Goal: Task Accomplishment & Management: Complete application form

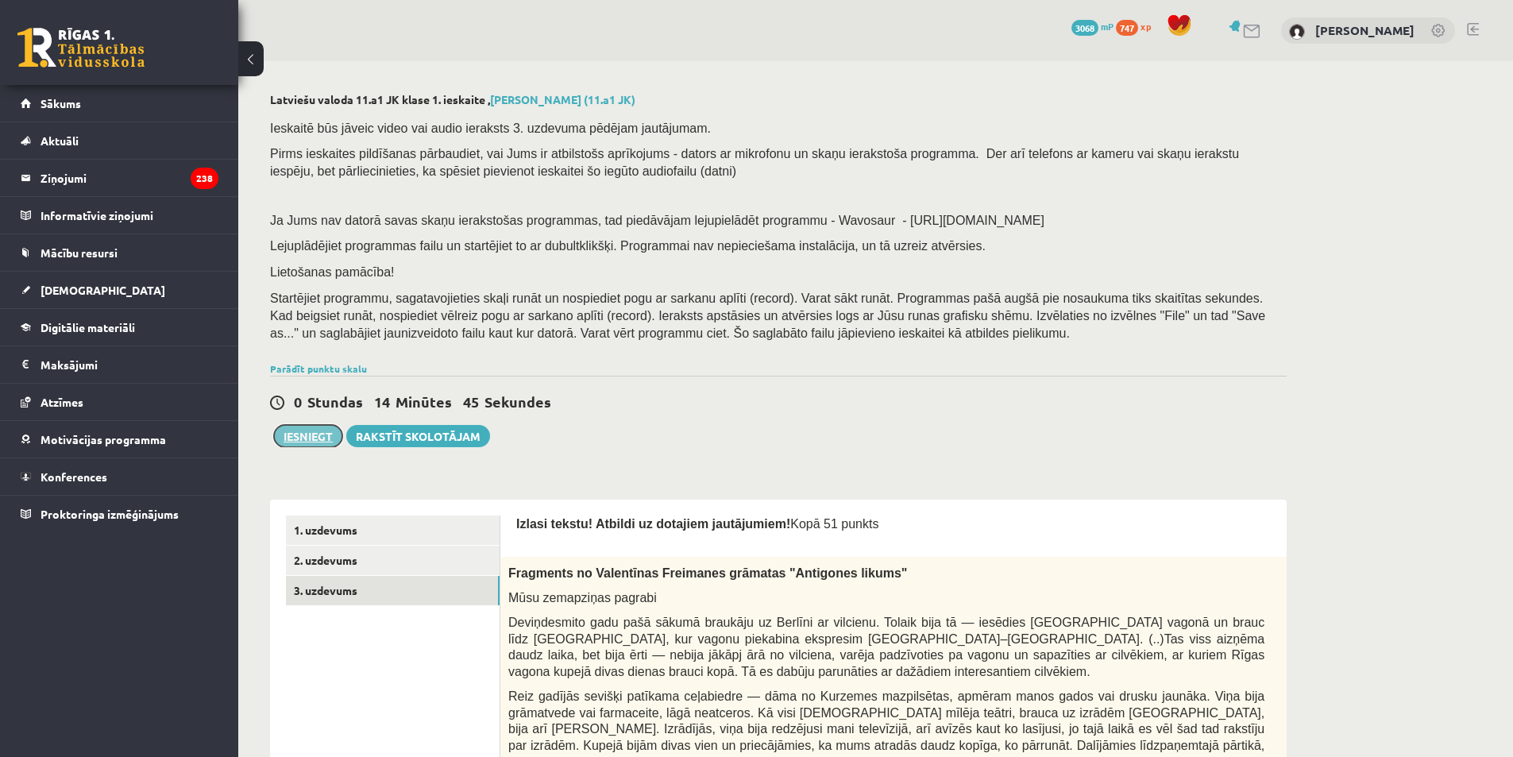
click at [322, 432] on button "Iesniegt" at bounding box center [308, 436] width 68 height 22
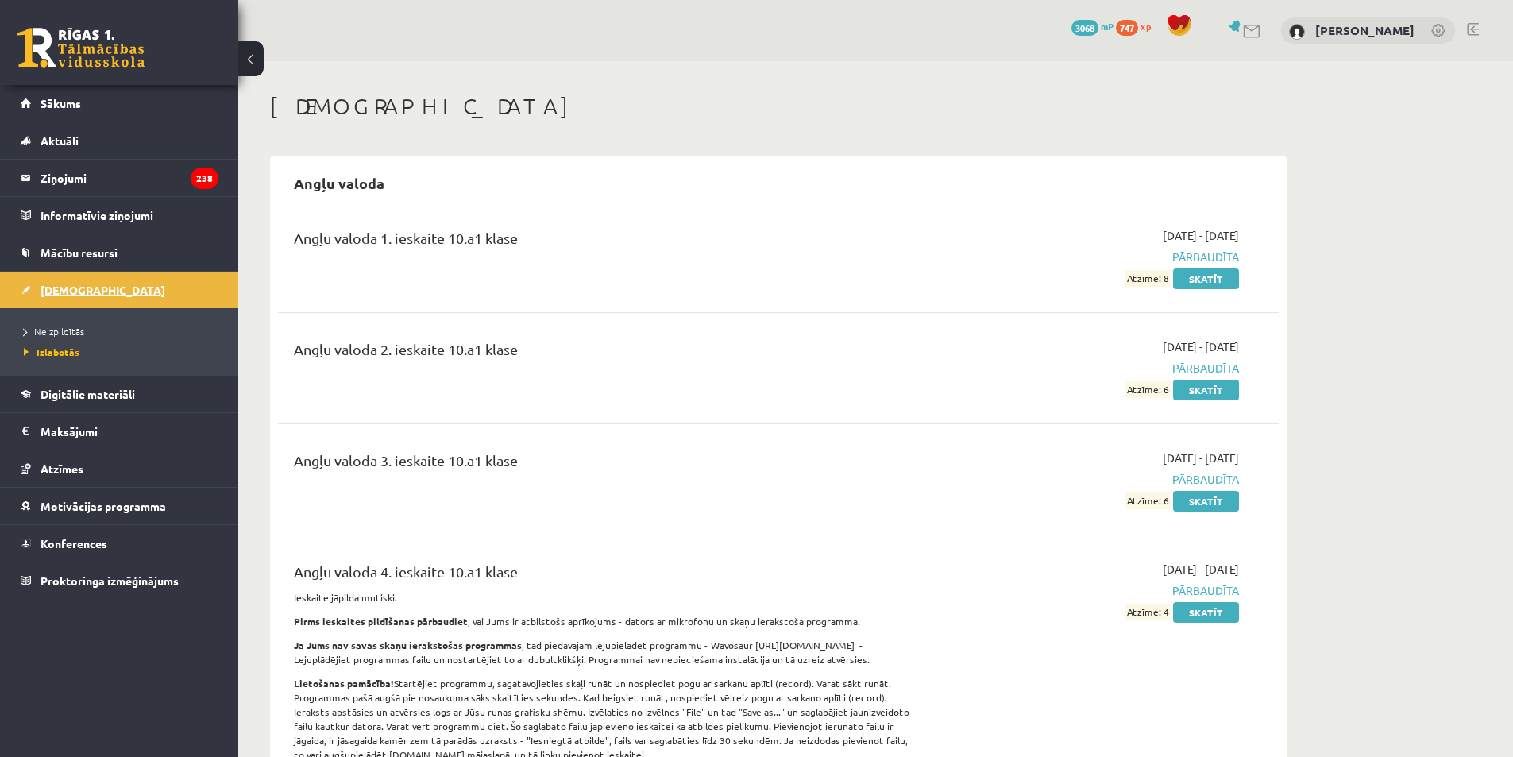
click at [83, 290] on span "[DEMOGRAPHIC_DATA]" at bounding box center [102, 290] width 125 height 14
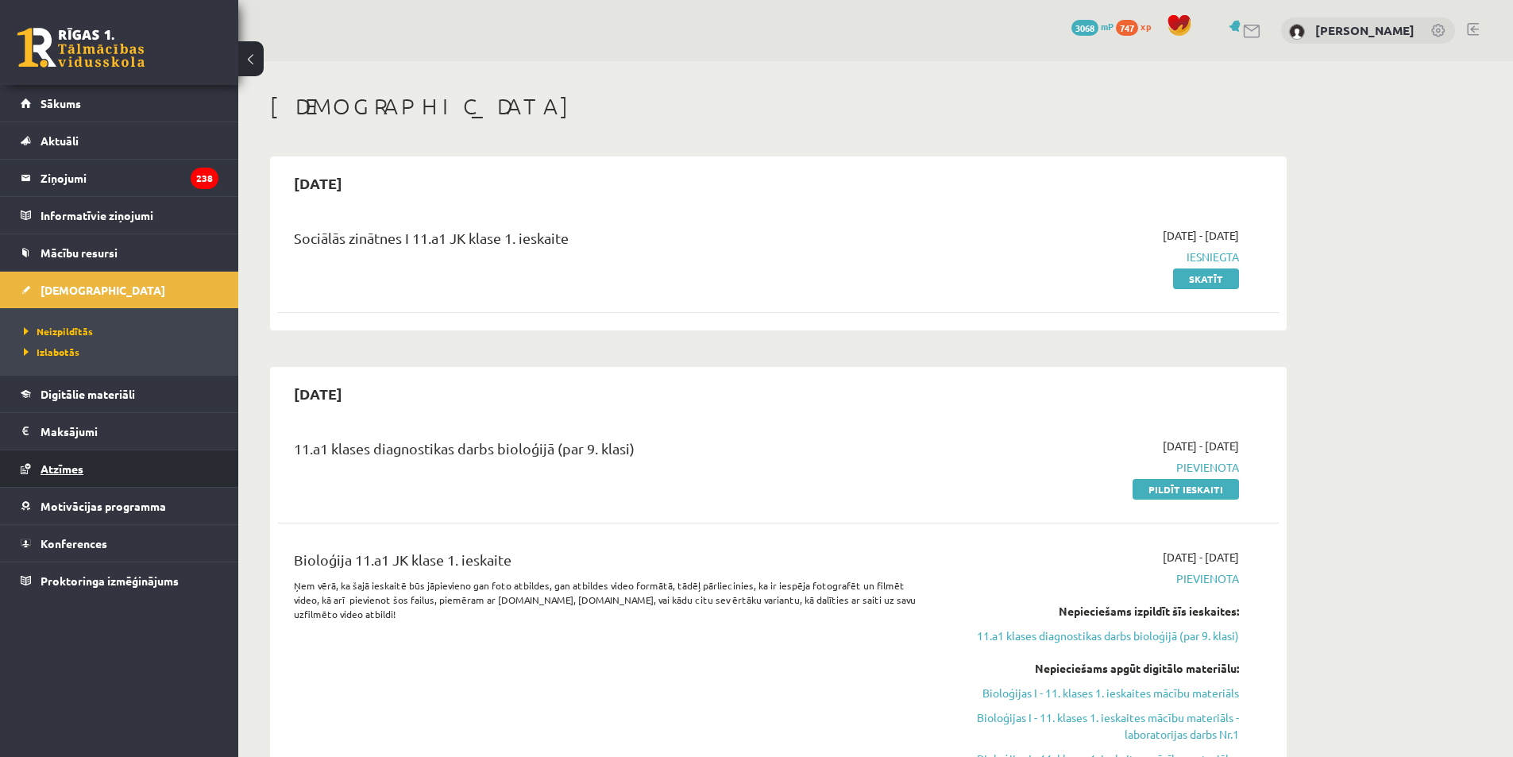
click at [78, 462] on span "Atzīmes" at bounding box center [61, 468] width 43 height 14
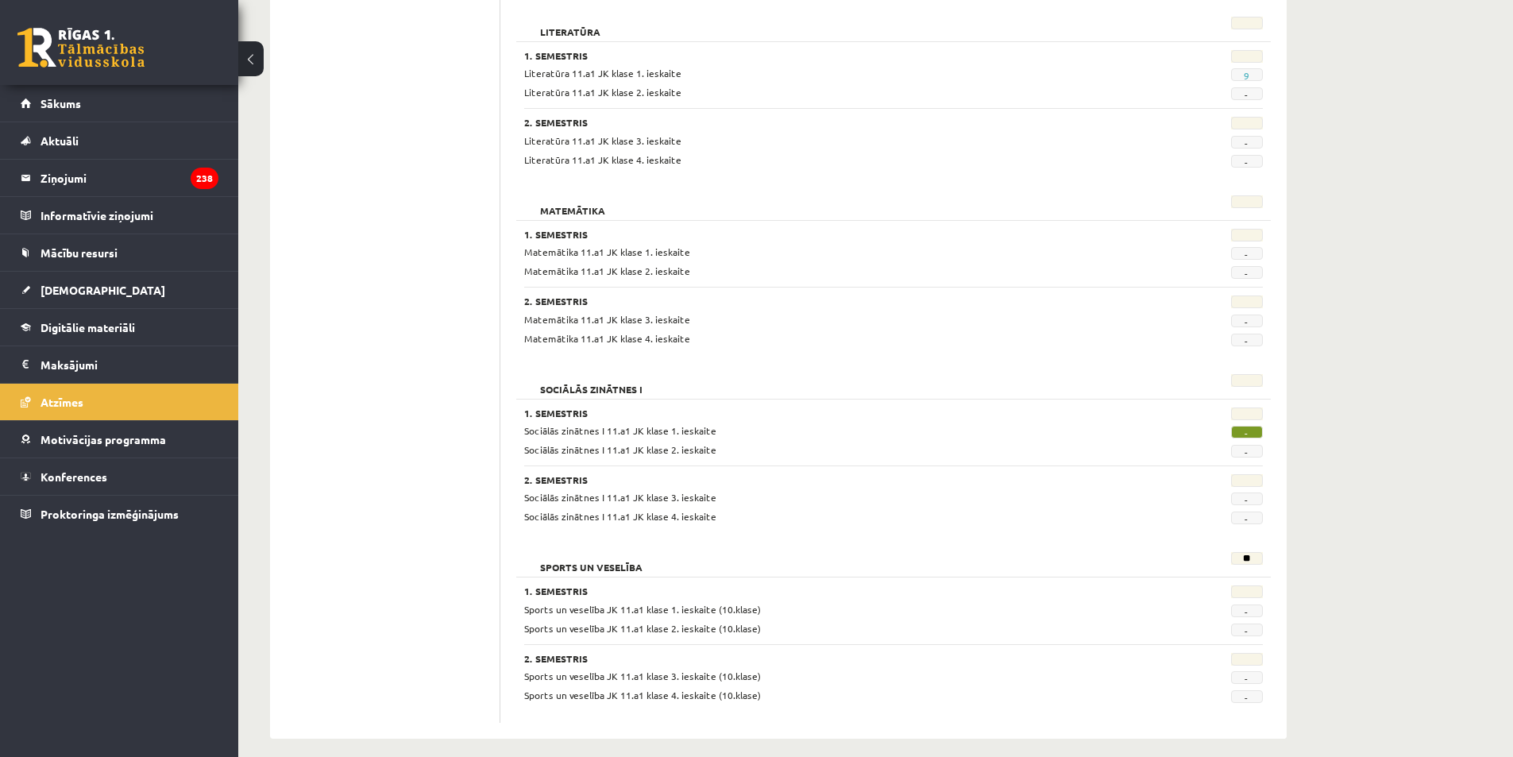
scroll to position [1864, 0]
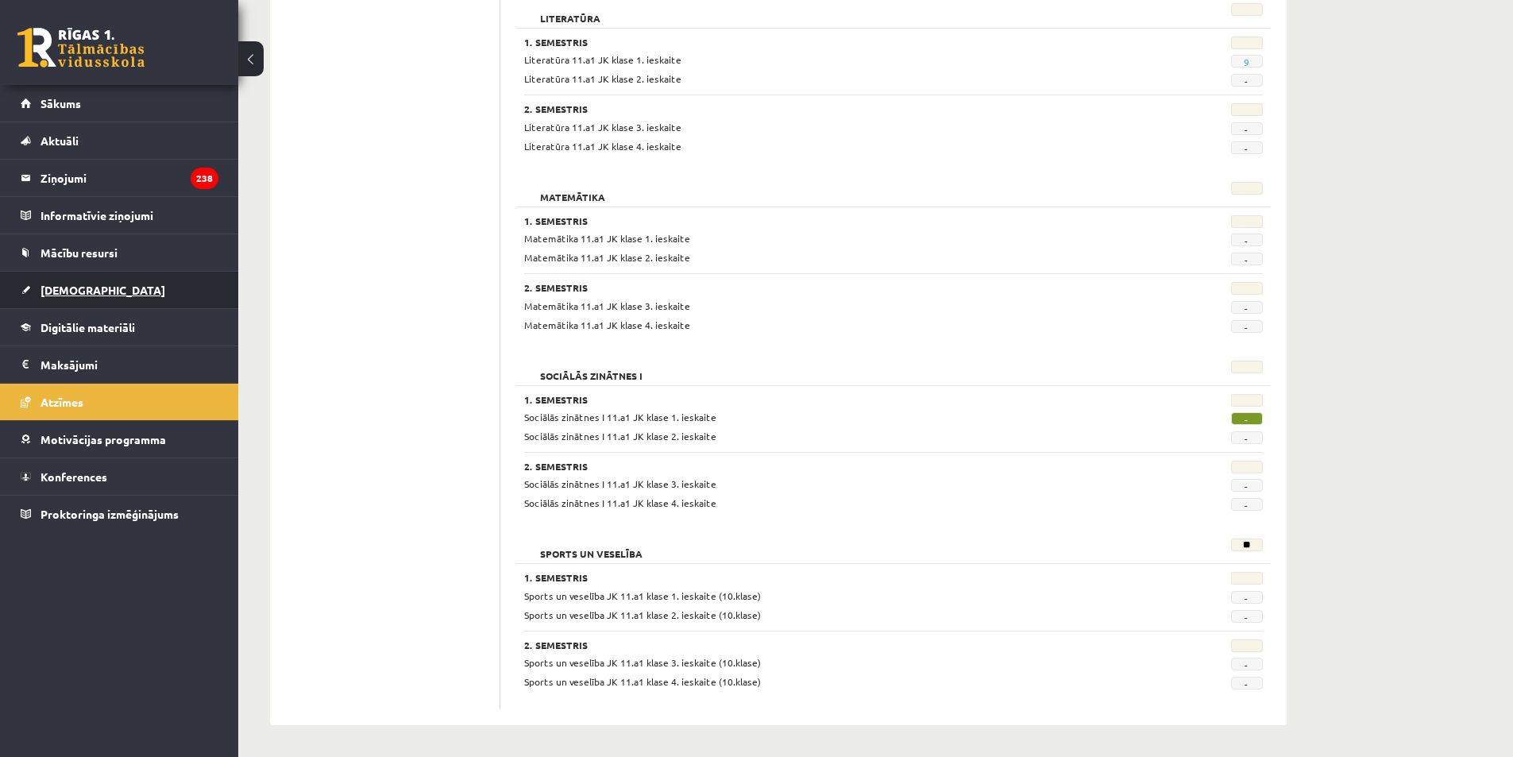
click at [102, 291] on link "[DEMOGRAPHIC_DATA]" at bounding box center [120, 290] width 198 height 37
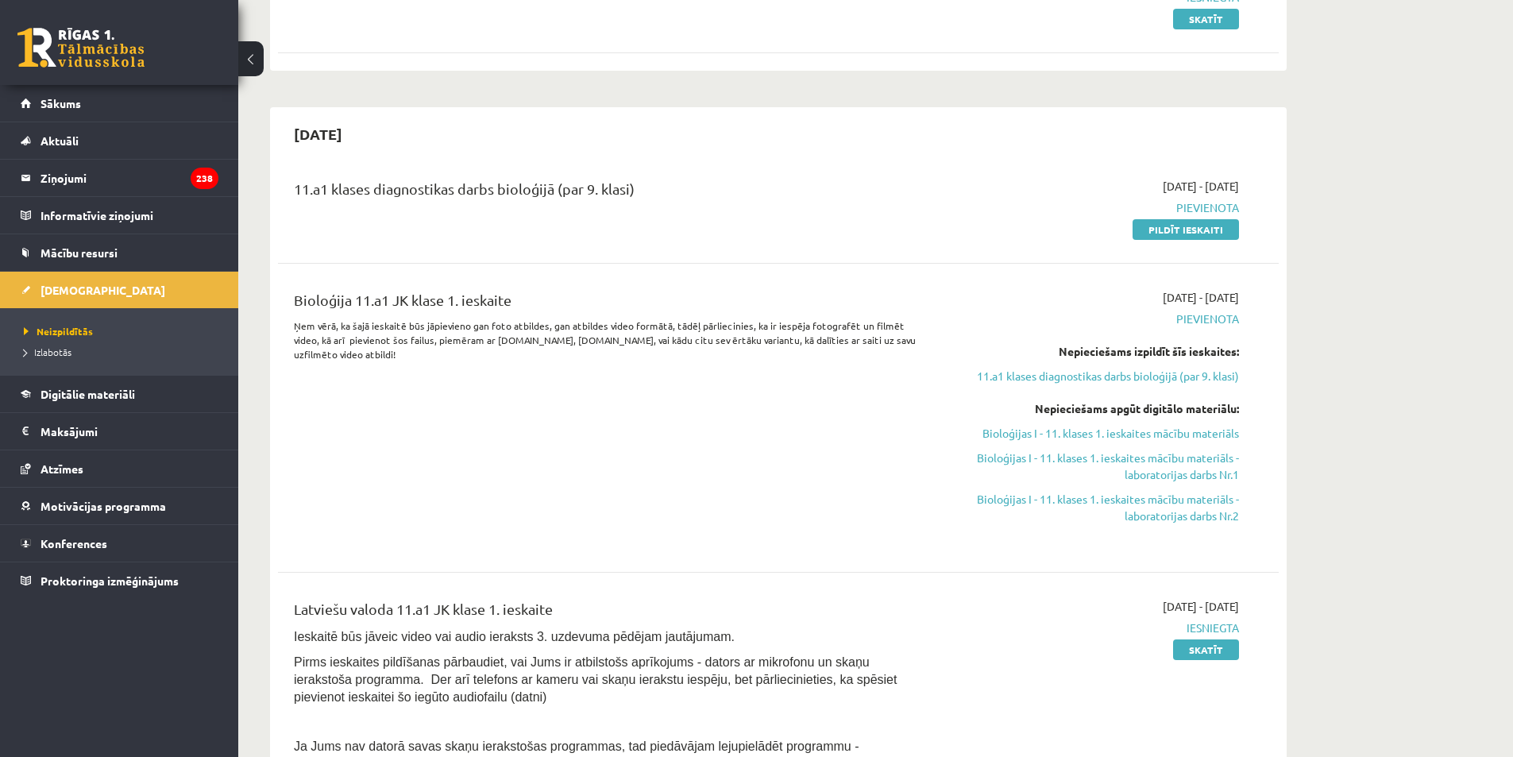
scroll to position [276, 0]
